Goal: Check status: Check status

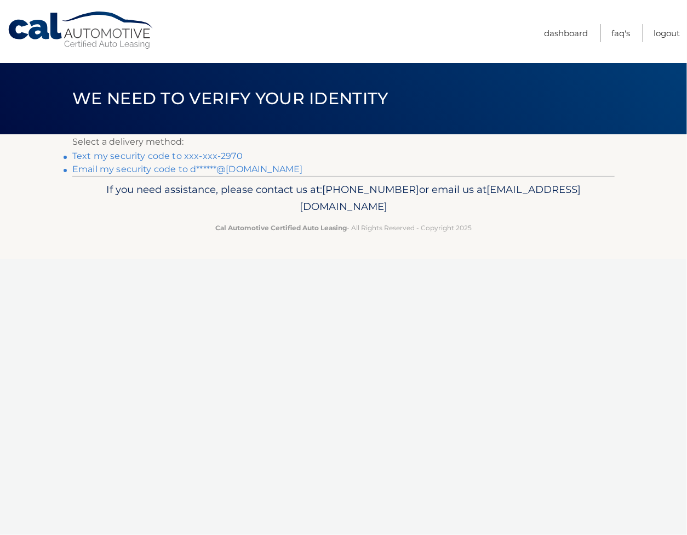
click at [149, 156] on link "Text my security code to xxx-xxx-2970" at bounding box center [157, 156] width 170 height 10
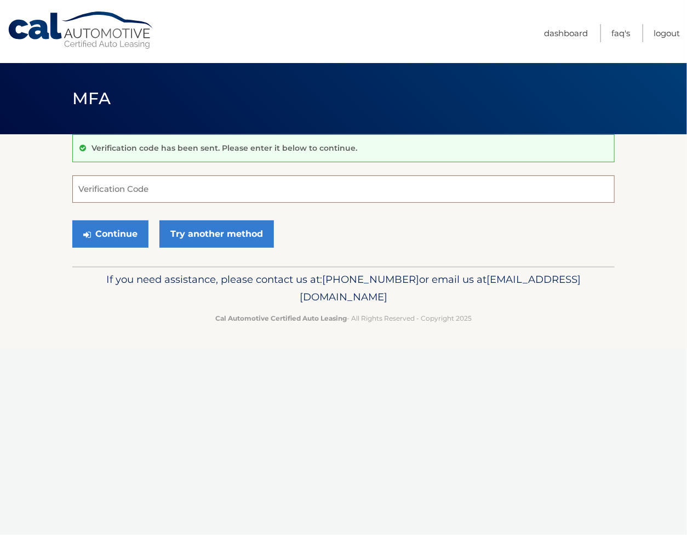
click at [88, 177] on input "Verification Code" at bounding box center [343, 188] width 542 height 27
click at [88, 187] on input "Verification Code" at bounding box center [343, 188] width 542 height 27
click at [112, 190] on input "6680360" at bounding box center [343, 188] width 542 height 27
type input "668030"
click at [93, 238] on button "Continue" at bounding box center [110, 233] width 76 height 27
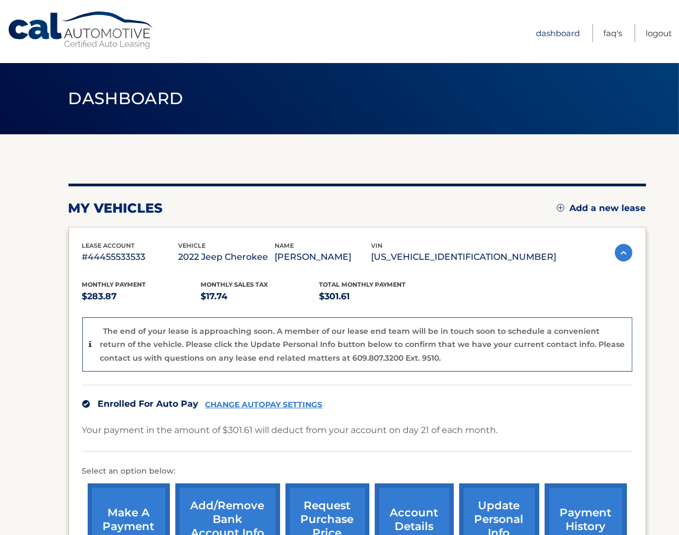
click at [566, 27] on link "Dashboard" at bounding box center [558, 33] width 44 height 18
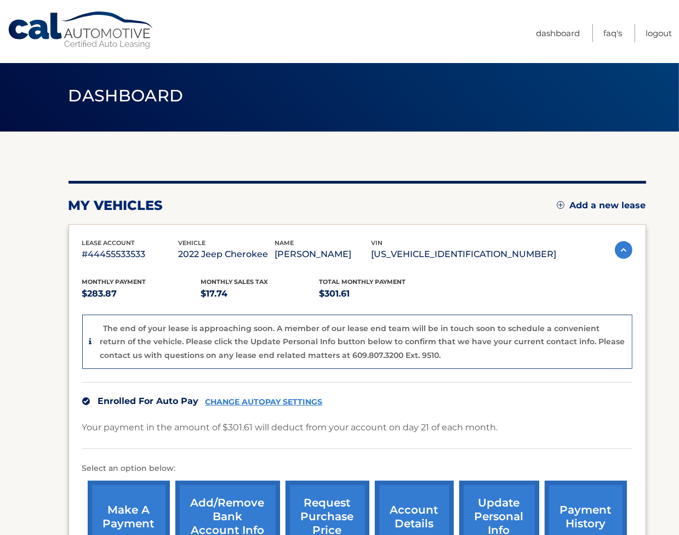
scroll to position [153, 0]
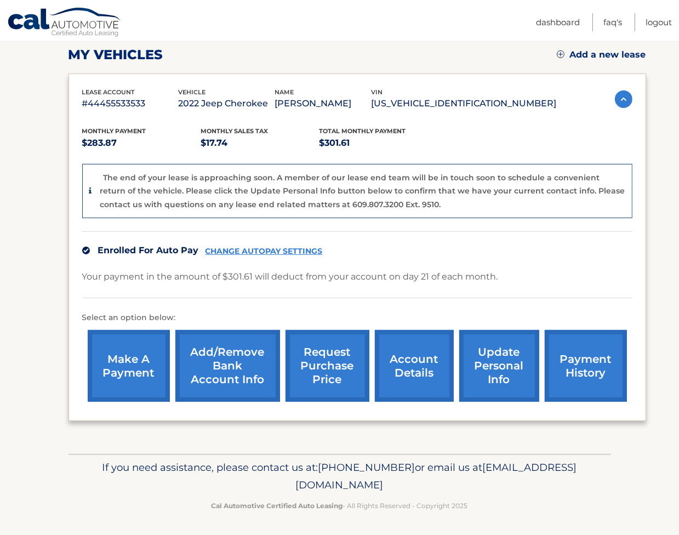
click at [597, 355] on link "payment history" at bounding box center [585, 366] width 82 height 72
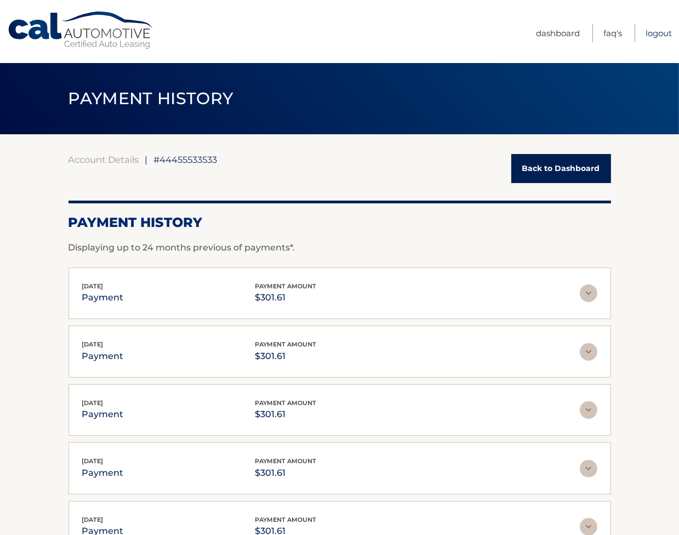
click at [666, 30] on link "Logout" at bounding box center [658, 33] width 26 height 18
